Goal: Transaction & Acquisition: Purchase product/service

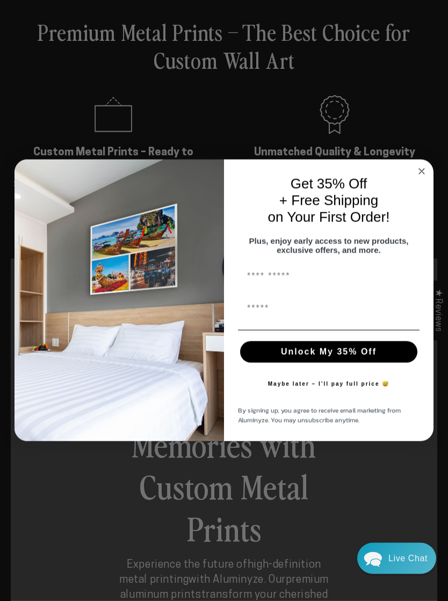
scroll to position [215, 0]
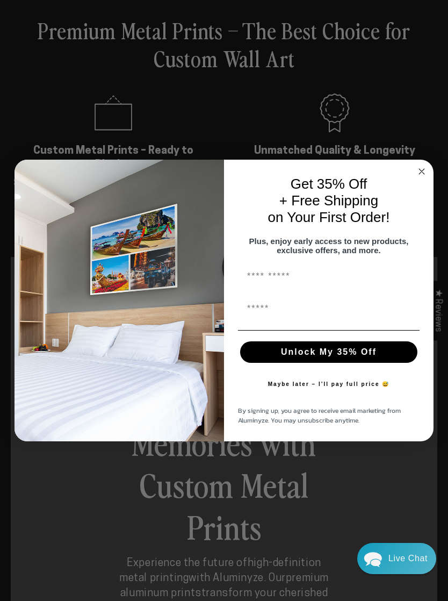
click at [421, 174] on icon "Close dialog" at bounding box center [421, 171] width 5 height 5
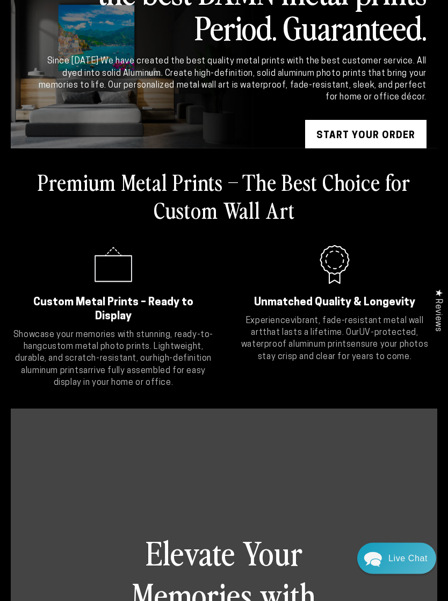
scroll to position [0, 0]
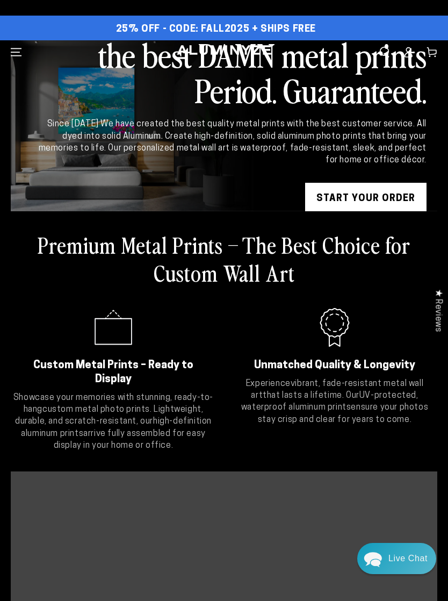
click at [14, 54] on icon "Menu" at bounding box center [16, 52] width 11 height 11
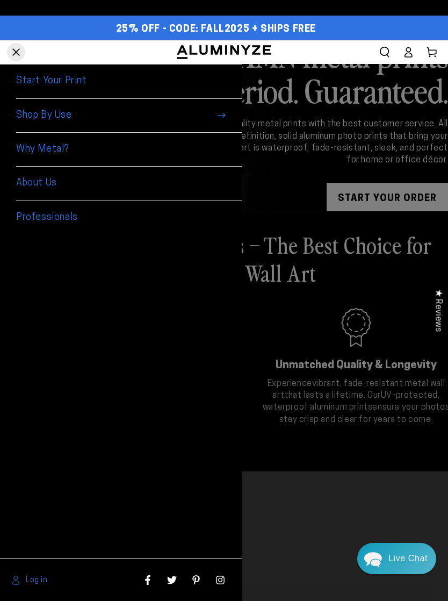
click at [411, 55] on icon at bounding box center [408, 52] width 11 height 11
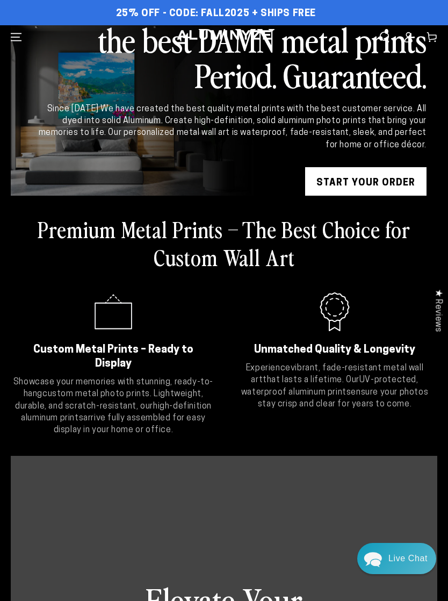
click at [19, 36] on icon "Menu" at bounding box center [16, 37] width 11 height 11
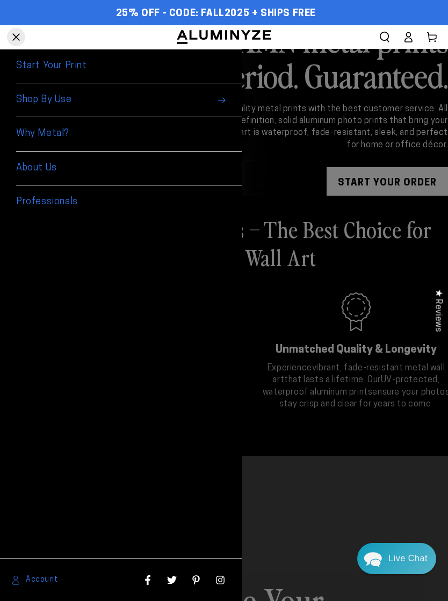
click at [215, 97] on span "Shop By Use" at bounding box center [129, 100] width 226 height 34
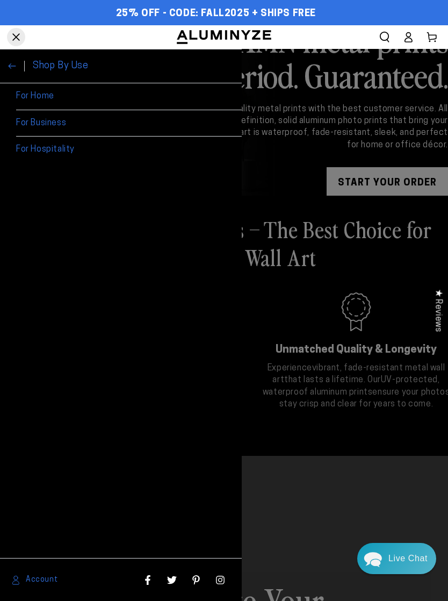
click at [12, 63] on icon at bounding box center [12, 66] width 8 height 8
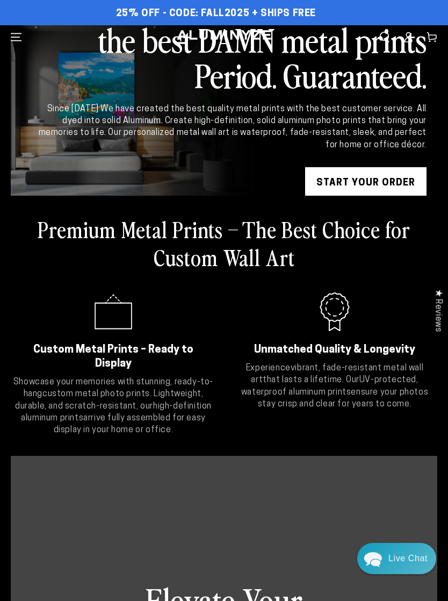
click at [111, 321] on icon ".cls-1{fill:#3a56a6;}" at bounding box center [113, 311] width 43 height 43
click at [178, 396] on p "Showcase your memories with stunning, ready-to-hang custom metal photo prints .…" at bounding box center [113, 406] width 205 height 60
click at [388, 183] on link "START YOUR Order" at bounding box center [365, 183] width 121 height 32
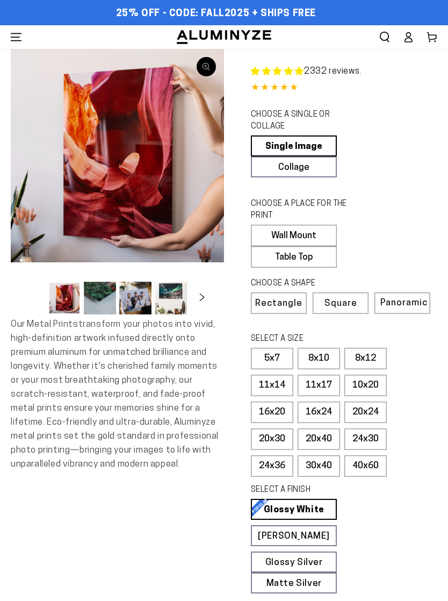
select select "**********"
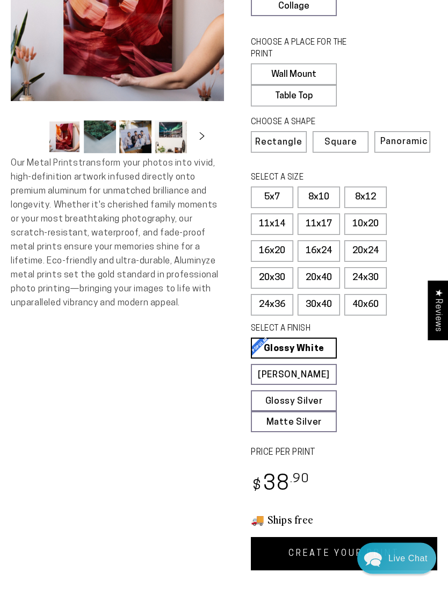
scroll to position [161, 0]
click at [382, 296] on label "40x60" at bounding box center [366, 305] width 42 height 22
click at [282, 246] on label "16x20" at bounding box center [272, 251] width 42 height 22
click at [277, 303] on label "24x36" at bounding box center [272, 305] width 42 height 22
click at [329, 309] on label "30x40" at bounding box center [319, 305] width 42 height 22
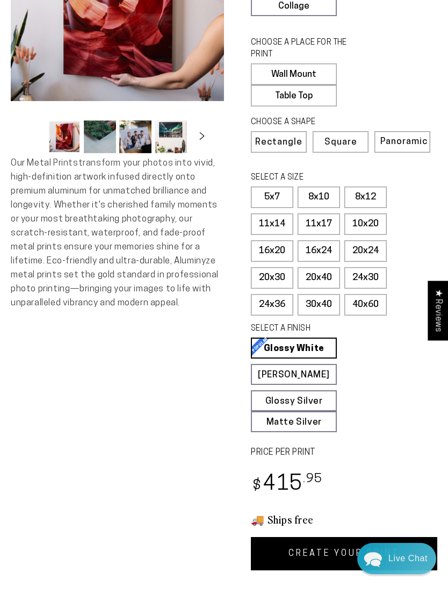
click at [377, 305] on label "40x60" at bounding box center [366, 305] width 42 height 22
click at [410, 137] on span "Panoramic" at bounding box center [404, 141] width 47 height 9
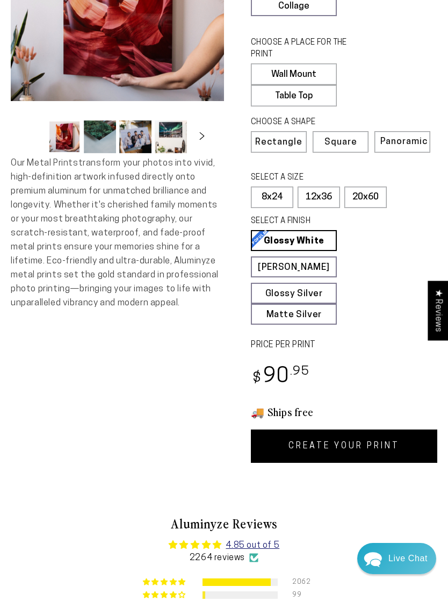
click at [367, 192] on label "20x60" at bounding box center [366, 198] width 42 height 22
